Goal: Task Accomplishment & Management: Manage account settings

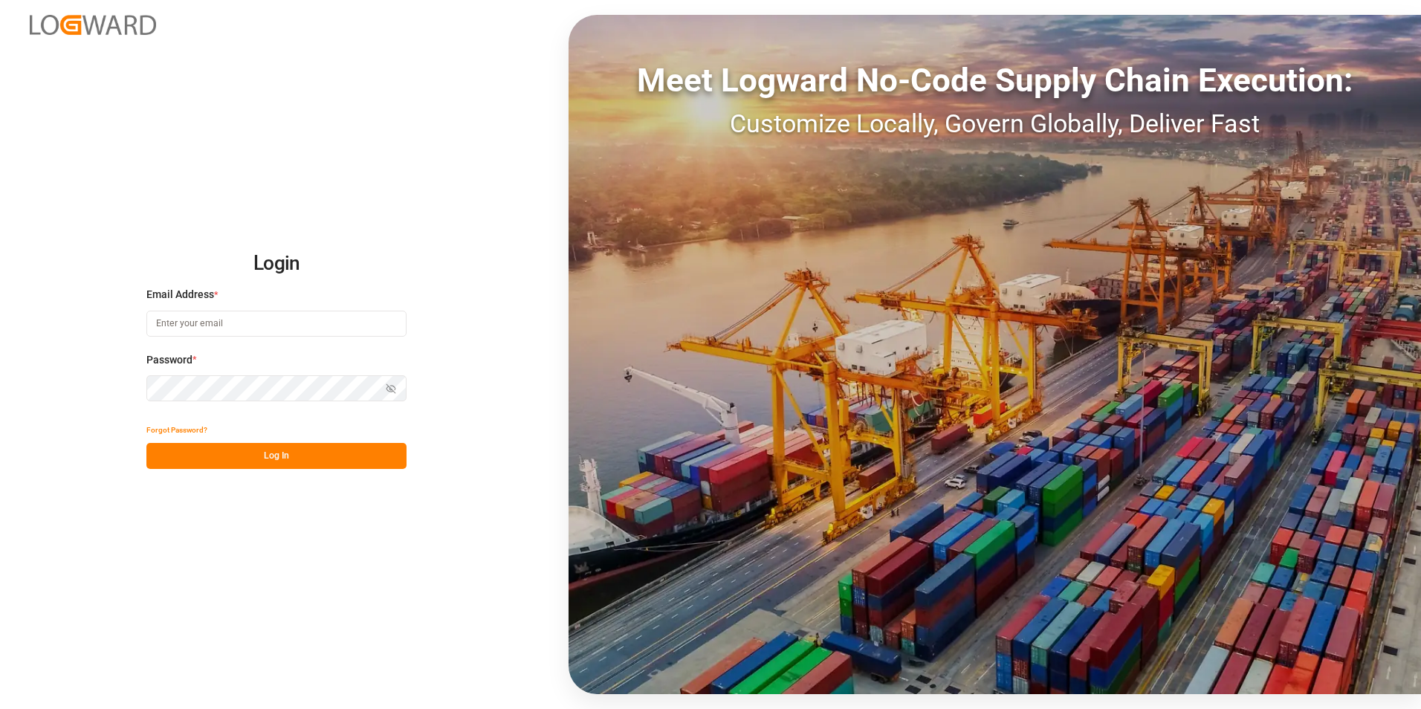
click at [181, 322] on input at bounding box center [276, 324] width 260 height 26
click at [207, 330] on input at bounding box center [276, 324] width 260 height 26
type input "[PERSON_NAME][EMAIL_ADDRESS][PERSON_NAME][DOMAIN_NAME]"
